Goal: Find contact information: Find contact information

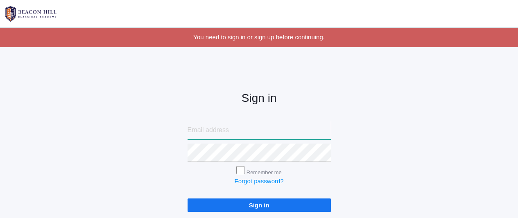
type input "nicolecanty18@gmail.com"
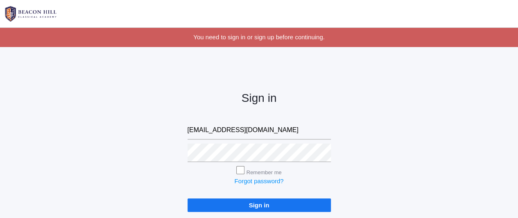
click at [240, 169] on input "Remember me" at bounding box center [240, 170] width 8 height 8
checkbox input "true"
click at [259, 206] on input "Sign in" at bounding box center [258, 206] width 143 height 14
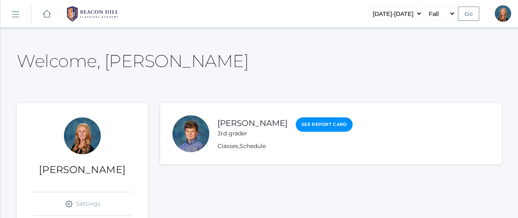
click at [16, 13] on rect at bounding box center [15, 14] width 13 height 13
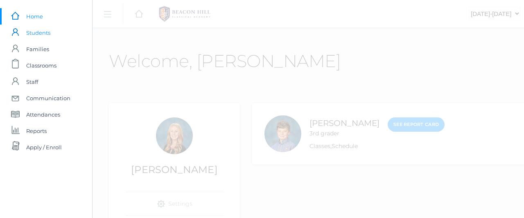
click at [37, 33] on span "Students" at bounding box center [38, 33] width 24 height 16
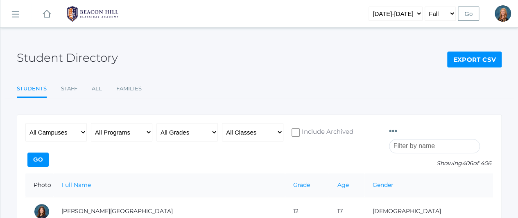
click at [442, 139] on input "search" at bounding box center [434, 146] width 91 height 14
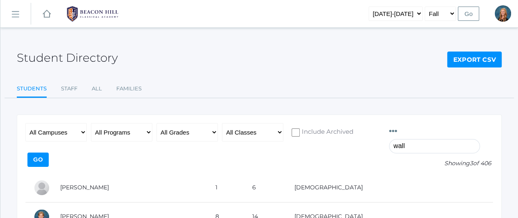
click at [0, 158] on div "icons/ui/navigation/hamburger Created with Sketch. icons/ui/navigation/home Cre…" at bounding box center [259, 149] width 518 height 299
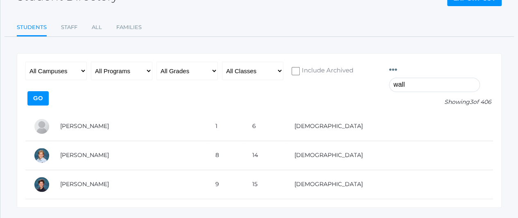
scroll to position [65, 0]
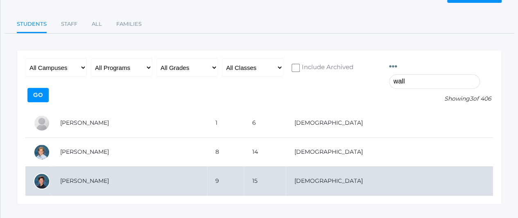
click at [79, 167] on td "[PERSON_NAME]" at bounding box center [129, 181] width 155 height 29
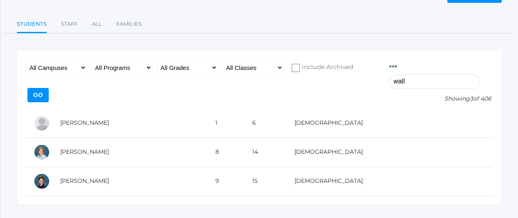
click at [420, 75] on input "wall" at bounding box center [434, 82] width 91 height 14
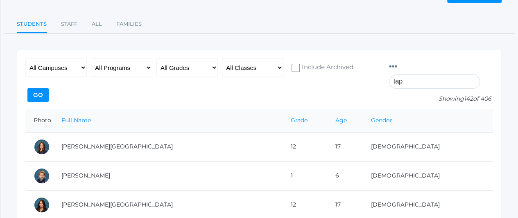
scroll to position [14, 0]
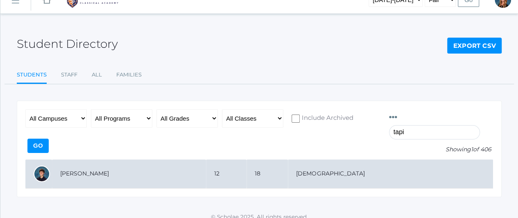
type input "tapi"
click at [79, 163] on td "[PERSON_NAME]" at bounding box center [129, 174] width 154 height 29
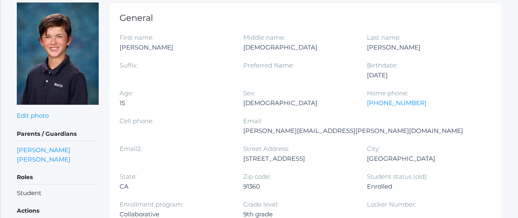
scroll to position [114, 0]
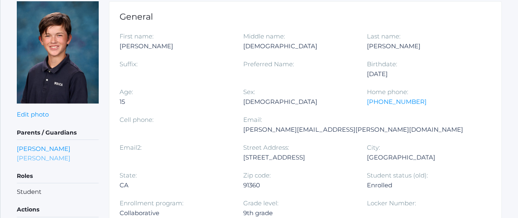
click at [45, 156] on link "Heather Wallock" at bounding box center [44, 158] width 54 height 9
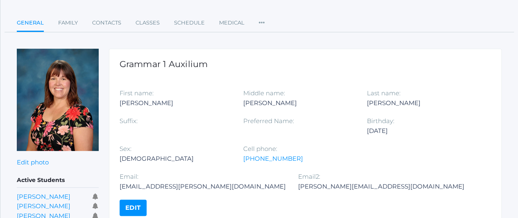
scroll to position [101, 0]
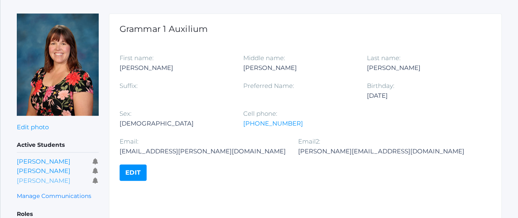
click at [43, 177] on link "Noah Wallock" at bounding box center [44, 181] width 54 height 8
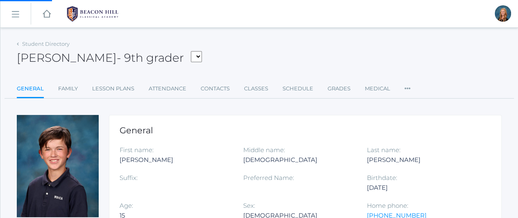
scroll to position [101, 0]
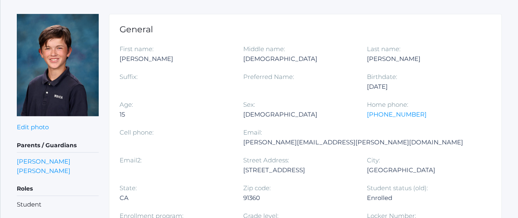
scroll to position [114, 0]
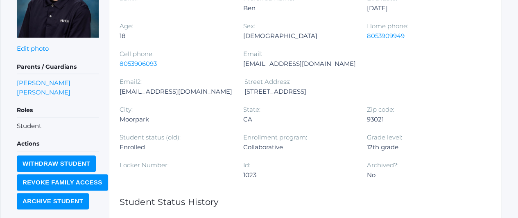
scroll to position [180, 0]
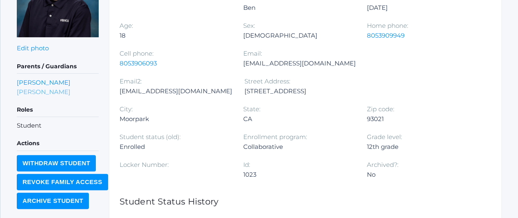
click at [43, 93] on link "[PERSON_NAME]" at bounding box center [44, 91] width 54 height 9
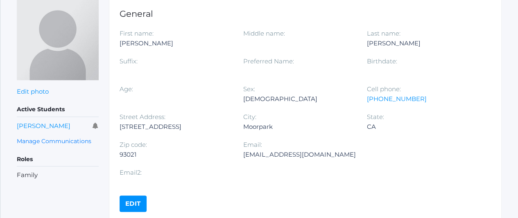
scroll to position [122, 0]
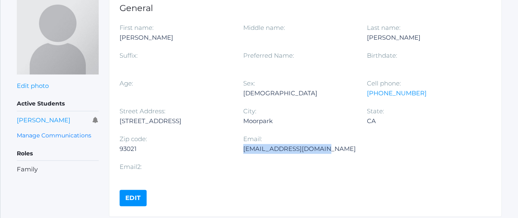
drag, startPoint x: 334, startPoint y: 148, endPoint x: 244, endPoint y: 156, distance: 90.0
click at [244, 156] on div "Email: [EMAIL_ADDRESS][DOMAIN_NAME]" at bounding box center [305, 148] width 125 height 28
copy div "[EMAIL_ADDRESS][DOMAIN_NAME]"
